Goal: Transaction & Acquisition: Purchase product/service

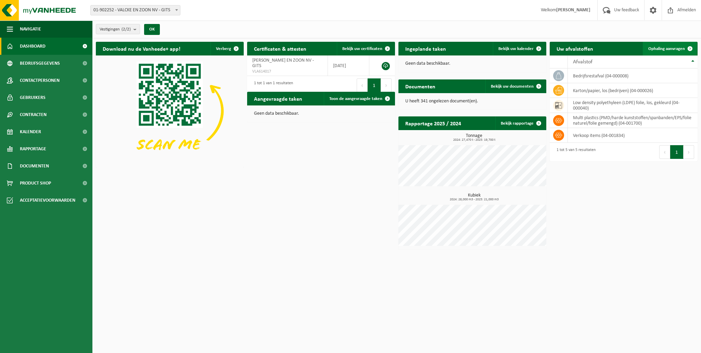
click at [660, 48] on span "Ophaling aanvragen" at bounding box center [667, 49] width 37 height 4
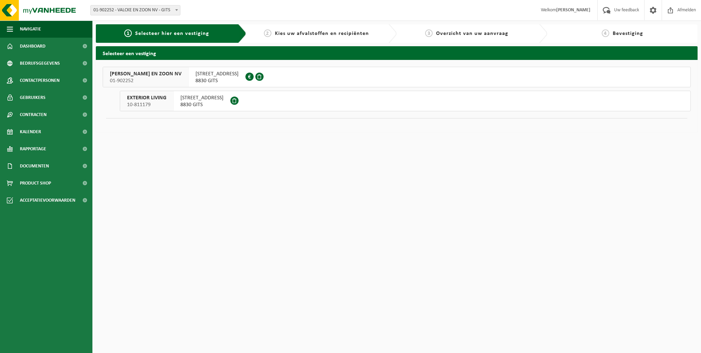
click at [199, 78] on span "8830 GITS" at bounding box center [217, 80] width 43 height 7
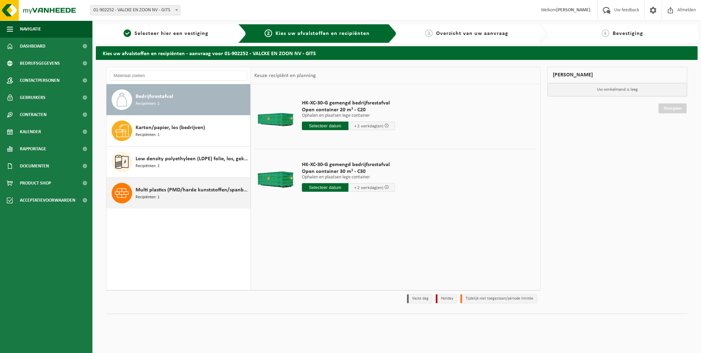
click at [147, 189] on span "Multi plastics (PMD/harde kunststoffen/spanbanden/EPS/folie naturel/folie gemen…" at bounding box center [192, 190] width 113 height 8
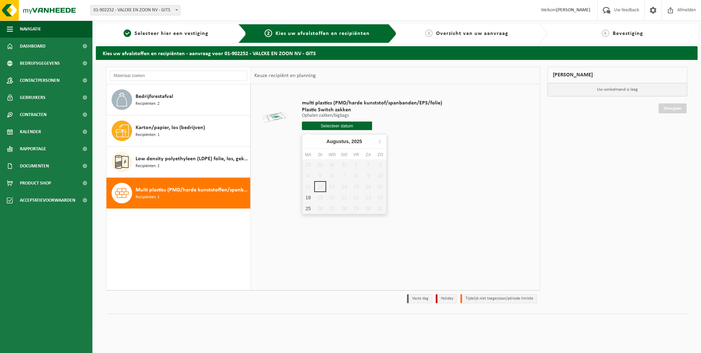
click at [354, 122] on input "text" at bounding box center [337, 126] width 70 height 9
click at [309, 195] on div "18" at bounding box center [308, 197] width 12 height 11
type input "Van 2025-08-18"
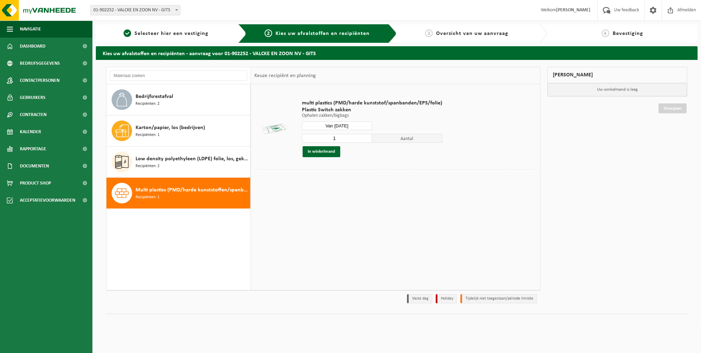
drag, startPoint x: 352, startPoint y: 137, endPoint x: 300, endPoint y: 139, distance: 52.8
click at [300, 139] on div "multi plastics (PMD/harde kunststof/spanbanden/EPS/folie) Plastic Switch zakken…" at bounding box center [372, 128] width 147 height 71
type input "8"
click at [322, 148] on button "In winkelmand" at bounding box center [322, 151] width 38 height 11
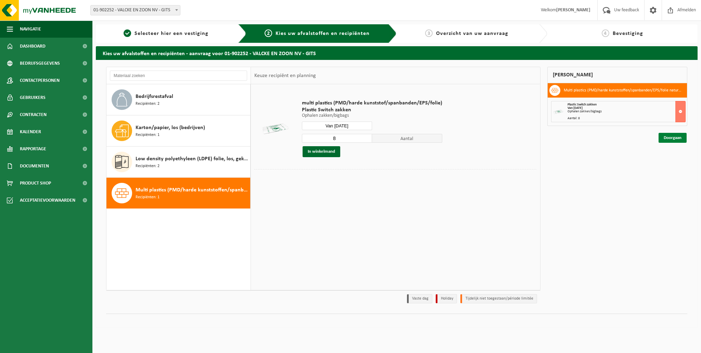
click at [674, 135] on link "Doorgaan" at bounding box center [673, 138] width 28 height 10
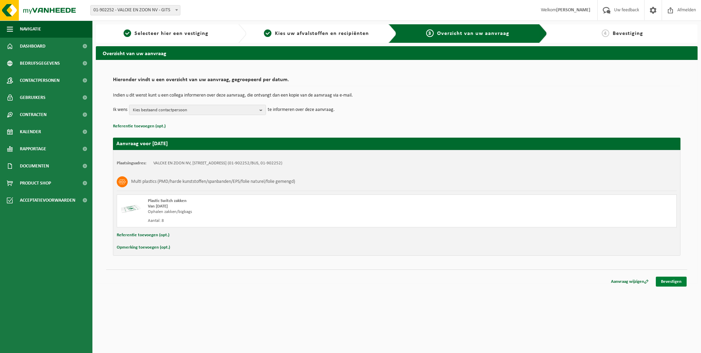
click at [670, 279] on link "Bevestigen" at bounding box center [671, 282] width 31 height 10
